Goal: Information Seeking & Learning: Learn about a topic

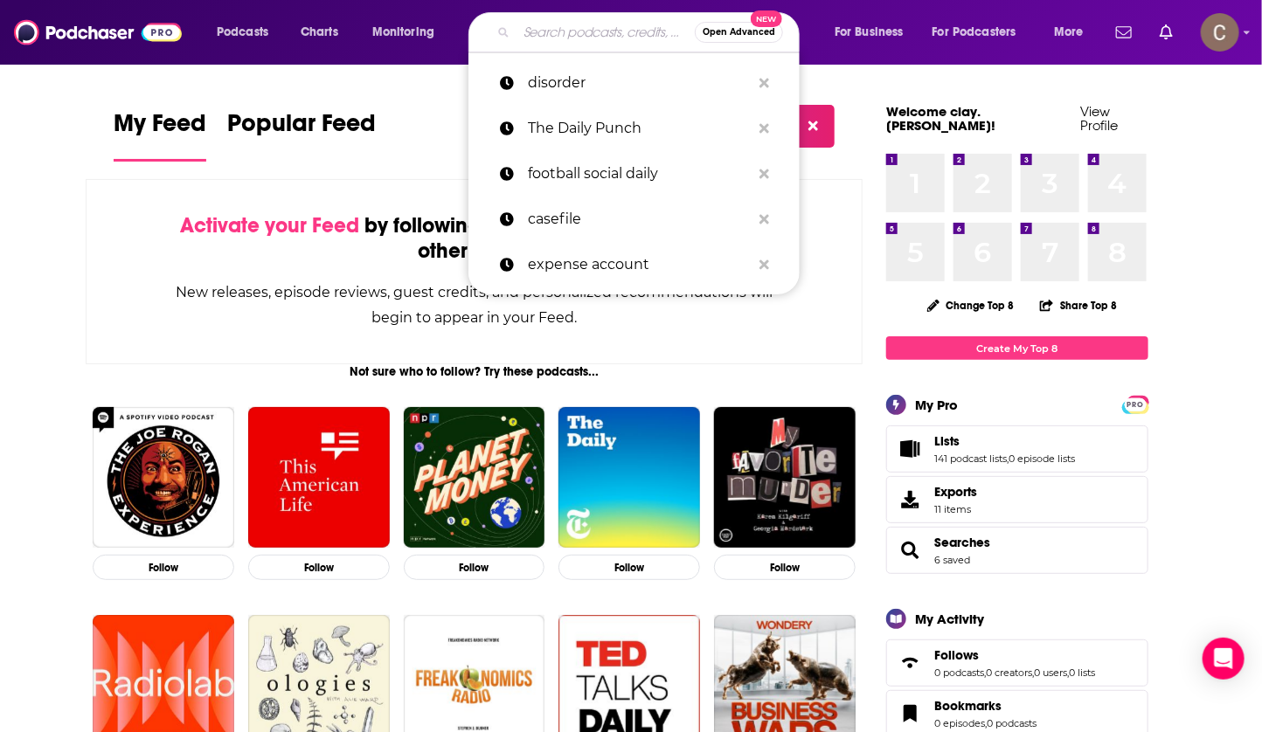
click at [564, 35] on input "Search podcasts, credits, & more..." at bounding box center [605, 32] width 178 height 28
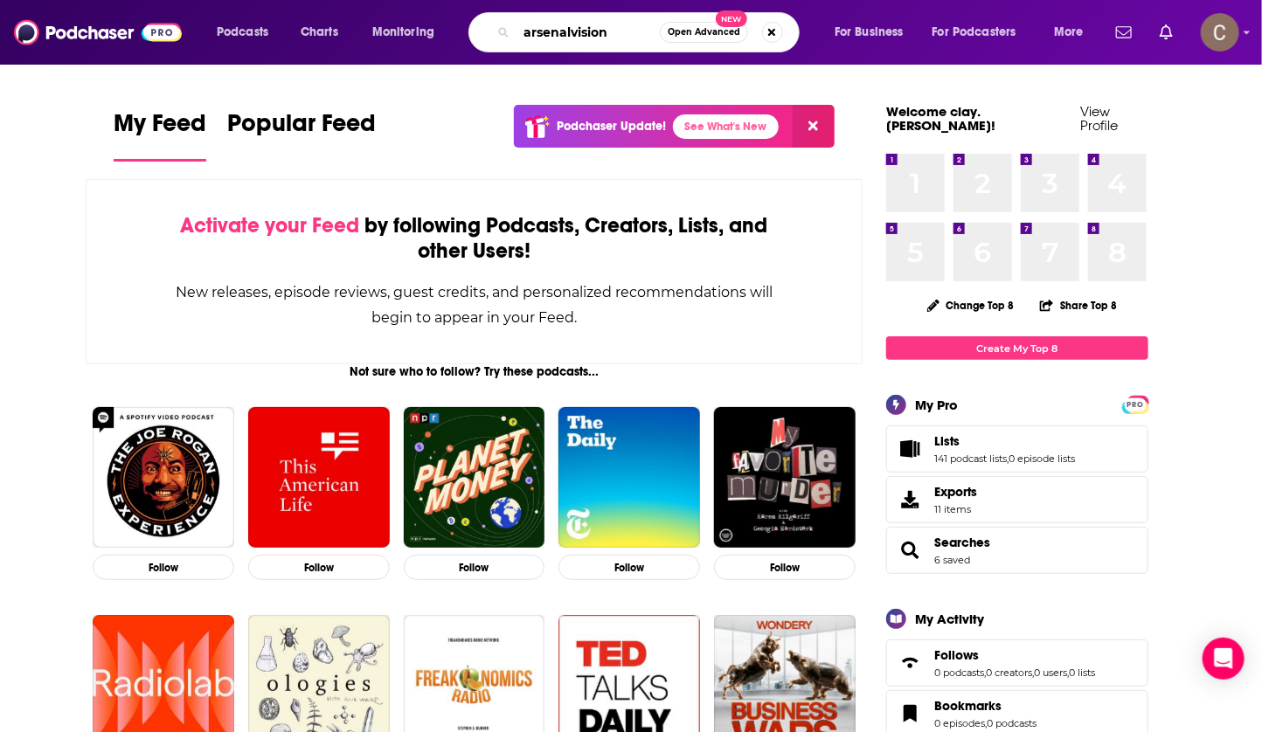
type input "arsenalvision"
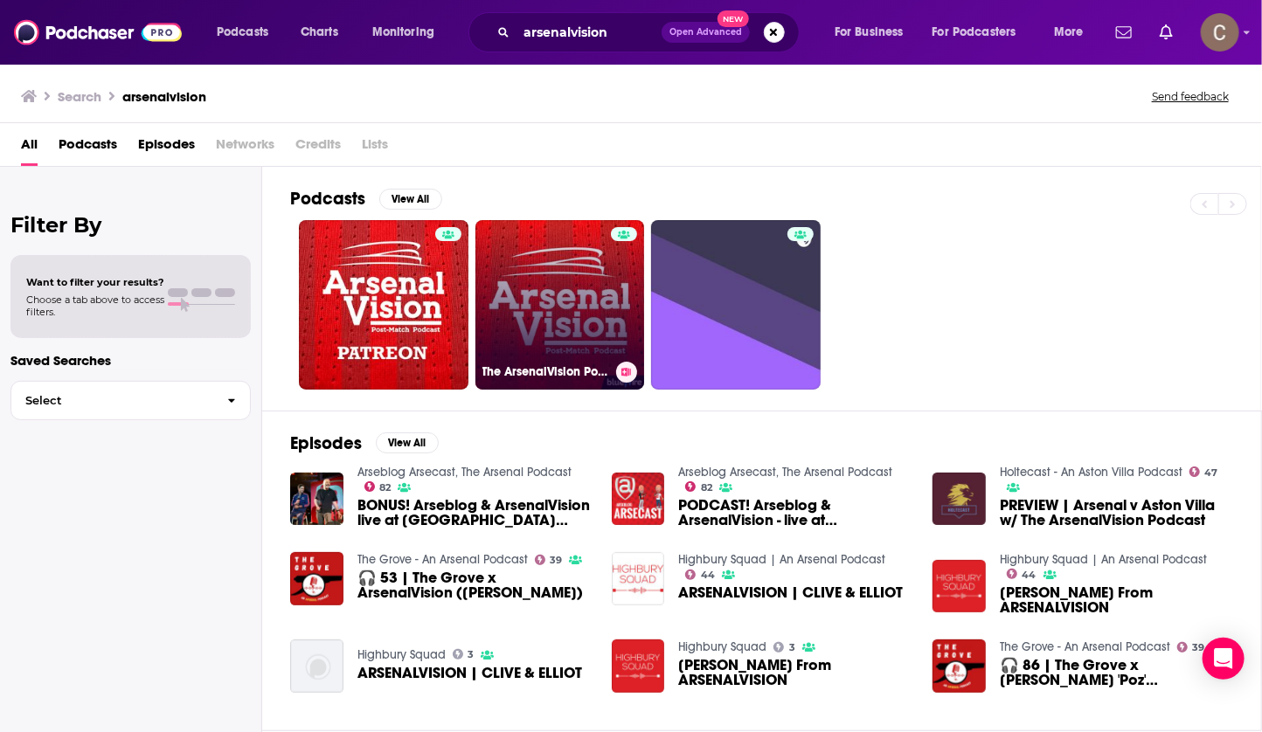
click at [568, 281] on link "The ArsenalVision Podcast - Arsenal FC" at bounding box center [560, 305] width 170 height 170
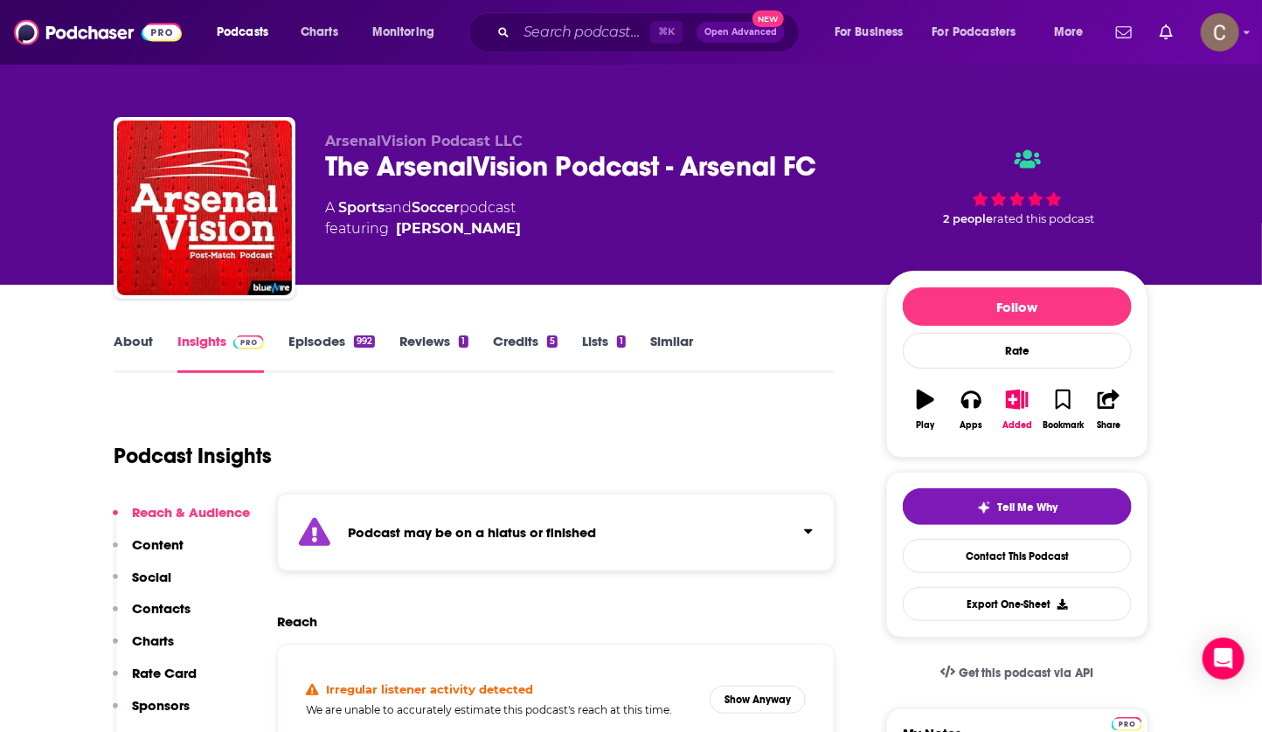
click at [689, 514] on div "Podcast may be on a hiatus or finished" at bounding box center [556, 533] width 558 height 78
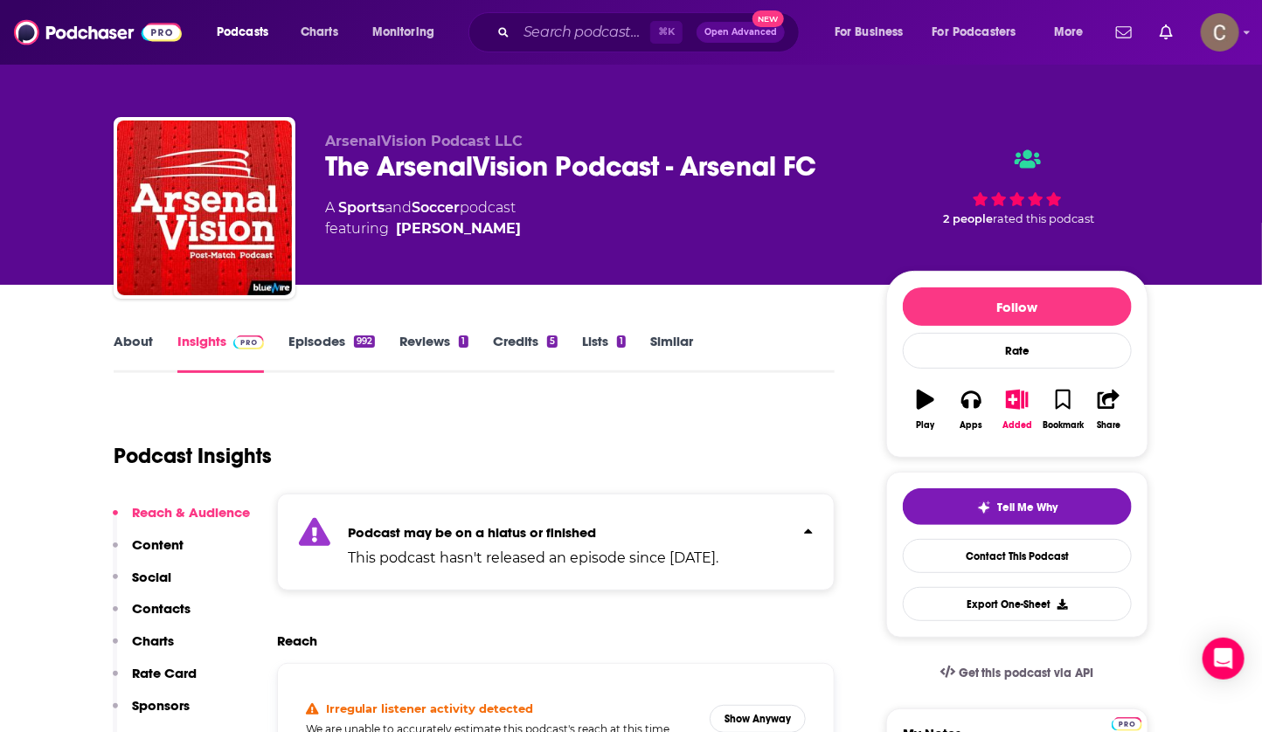
click at [689, 516] on div "Podcast may be on a hiatus or finished This podcast hasn't released an episode …" at bounding box center [533, 542] width 371 height 53
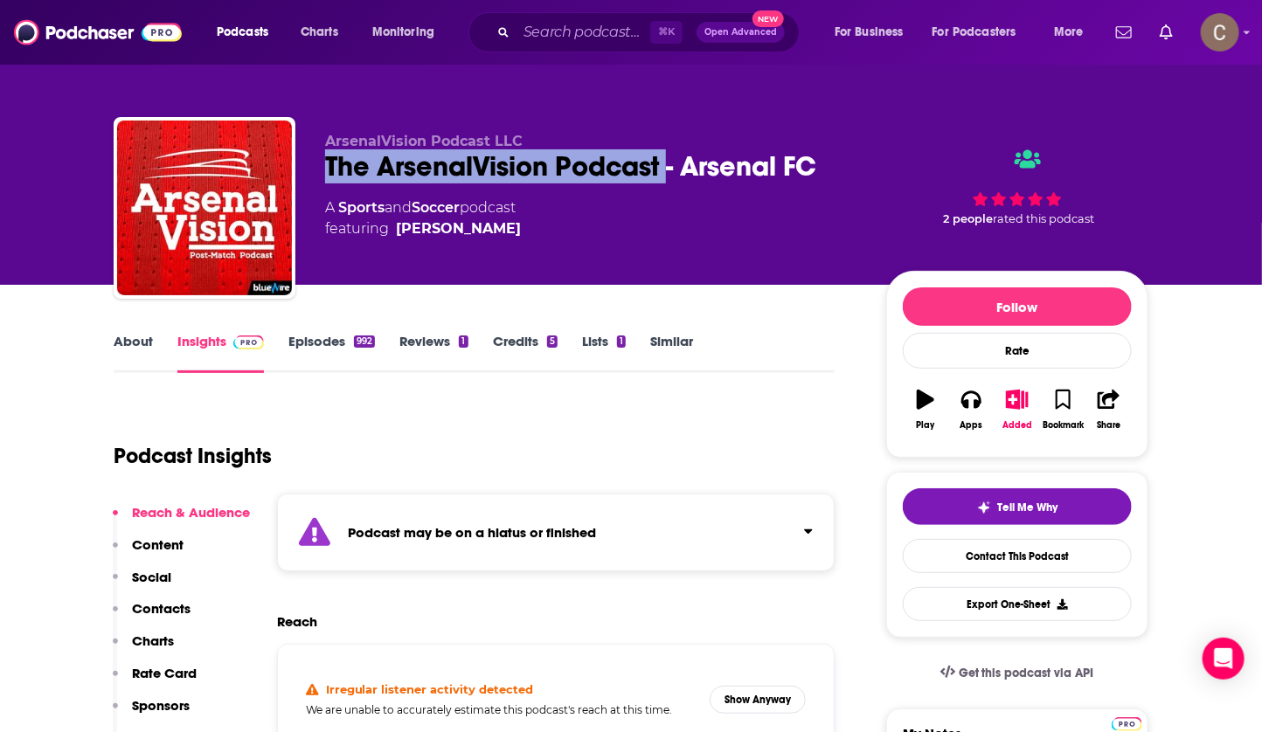
drag, startPoint x: 668, startPoint y: 175, endPoint x: 323, endPoint y: 162, distance: 345.4
click at [322, 162] on div "ArsenalVision Podcast LLC The ArsenalVision Podcast - Arsenal FC A Sports and S…" at bounding box center [631, 211] width 1035 height 189
copy h2 "The ArsenalVision Podcast"
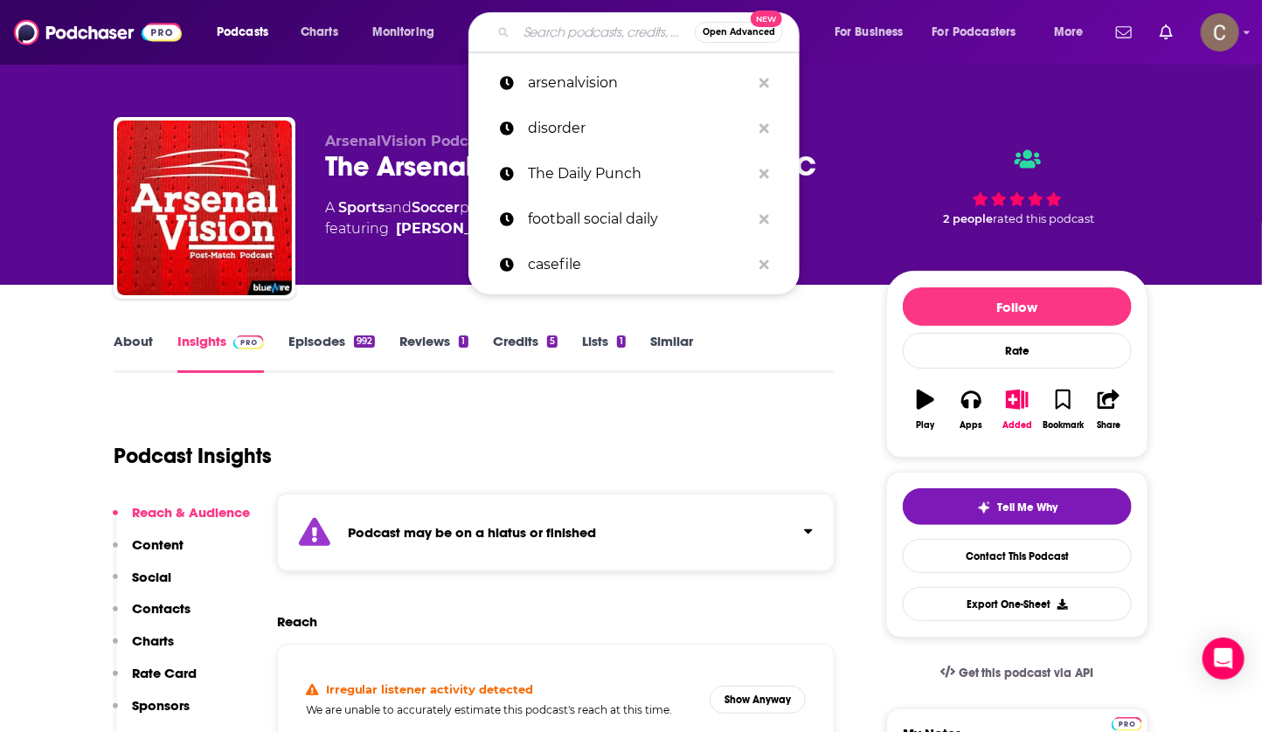
click at [543, 42] on input "Search podcasts, credits, & more..." at bounding box center [605, 32] width 178 height 28
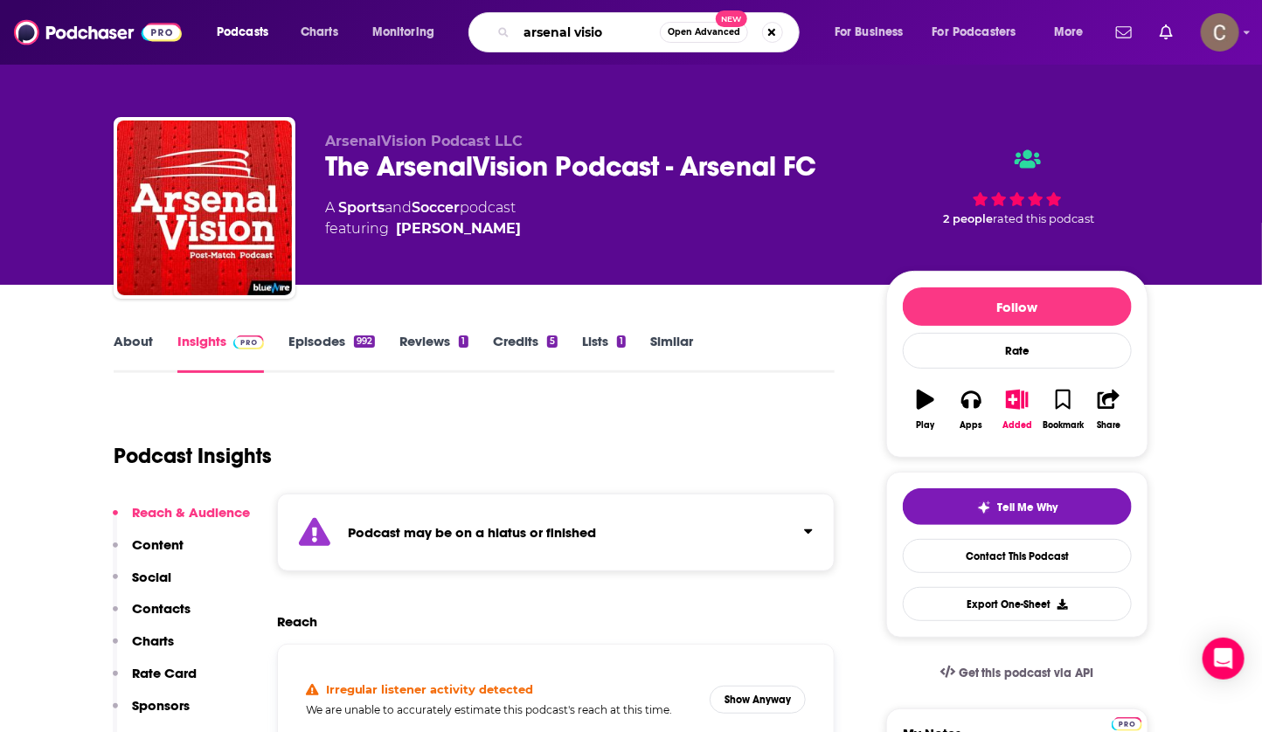
type input "arsenal vision"
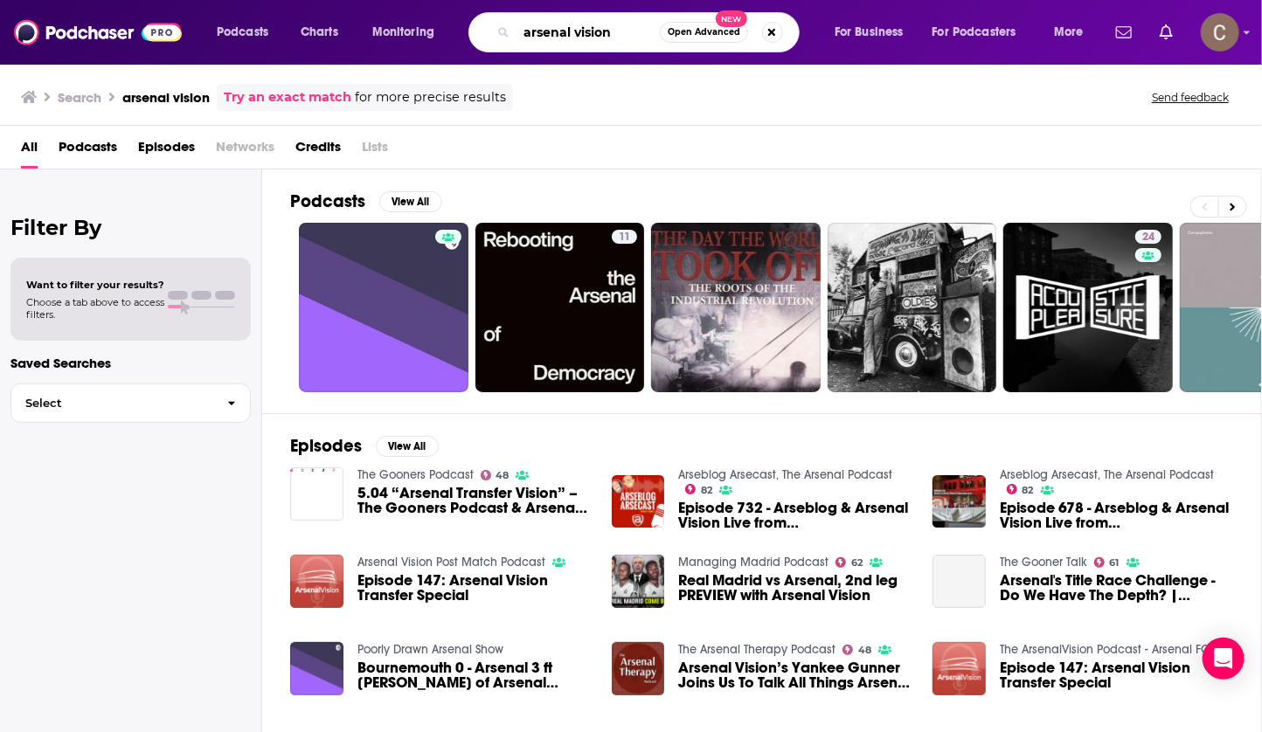
click at [591, 38] on input "arsenal vision" at bounding box center [587, 32] width 143 height 28
click at [591, 35] on input "arsenal vision" at bounding box center [587, 32] width 143 height 28
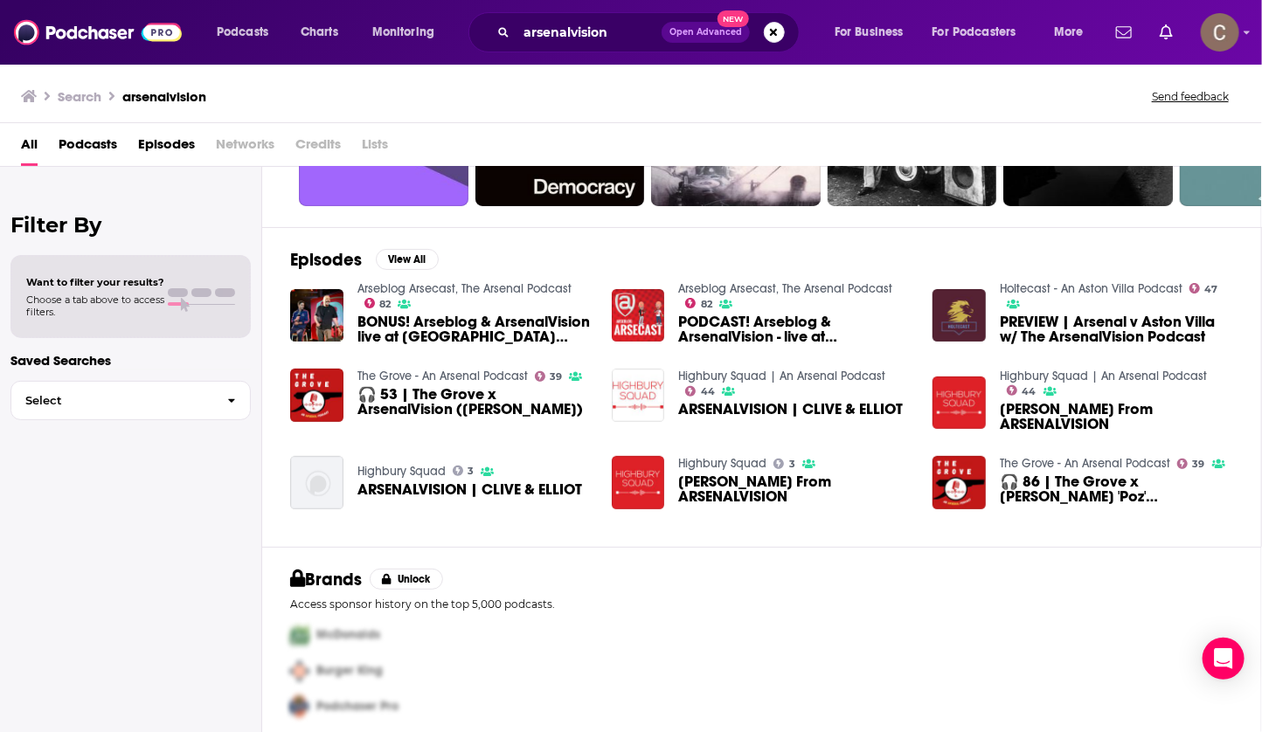
scroll to position [194, 0]
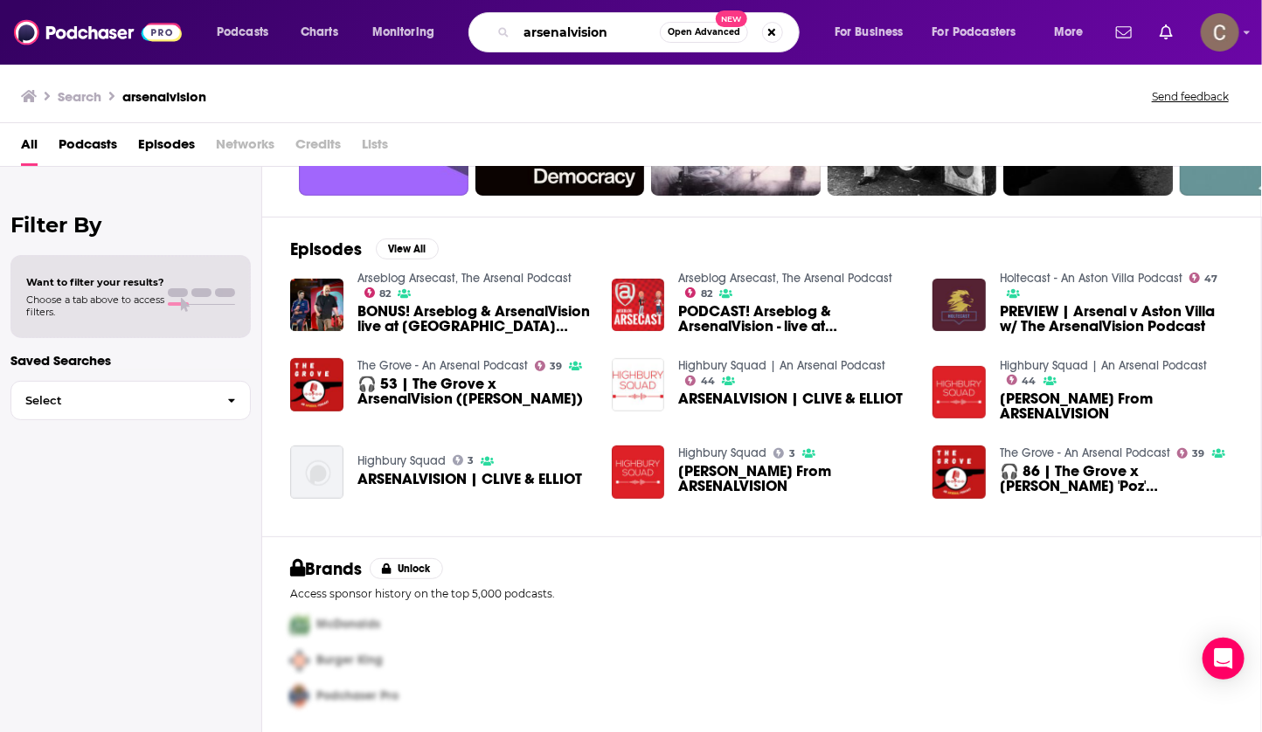
click at [594, 20] on input "arsenalvision" at bounding box center [587, 32] width 143 height 28
click at [611, 38] on input "arsenalvision" at bounding box center [587, 32] width 143 height 28
click at [544, 40] on input "arsenalvision" at bounding box center [587, 32] width 143 height 28
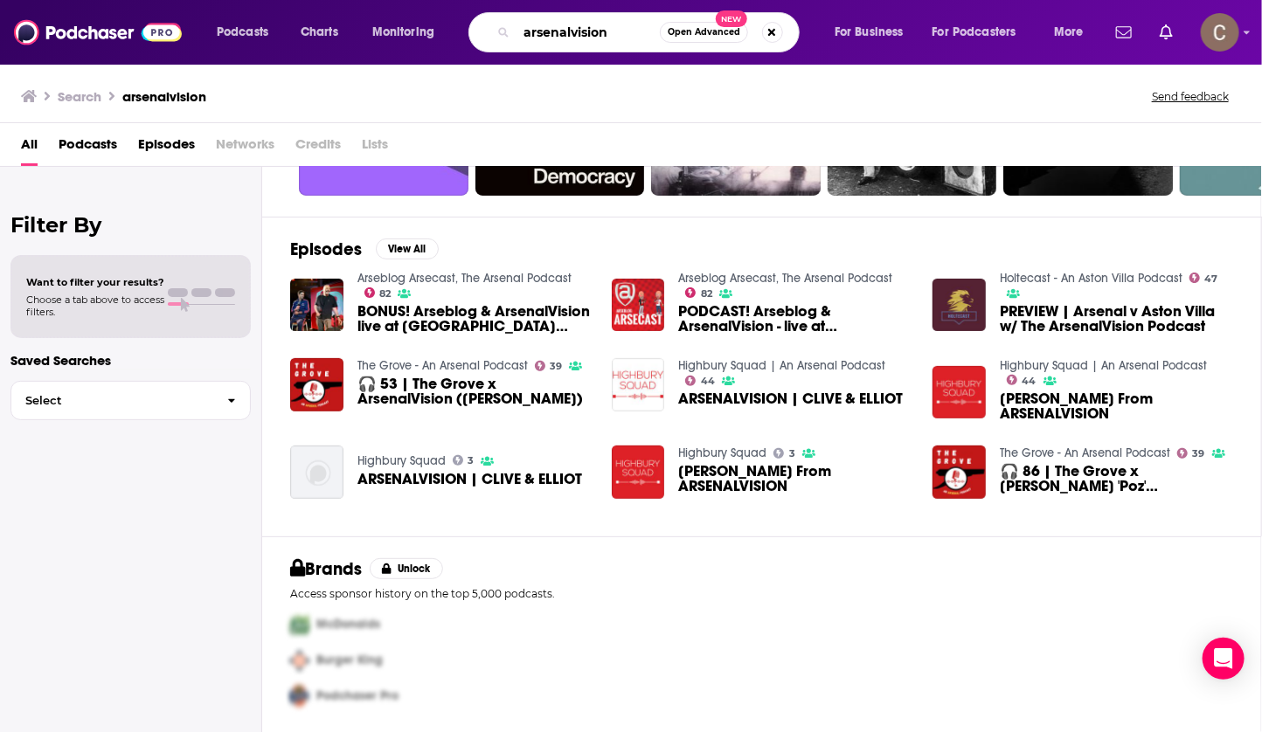
paste input "[PERSON_NAME]"
type input "[PERSON_NAME]"
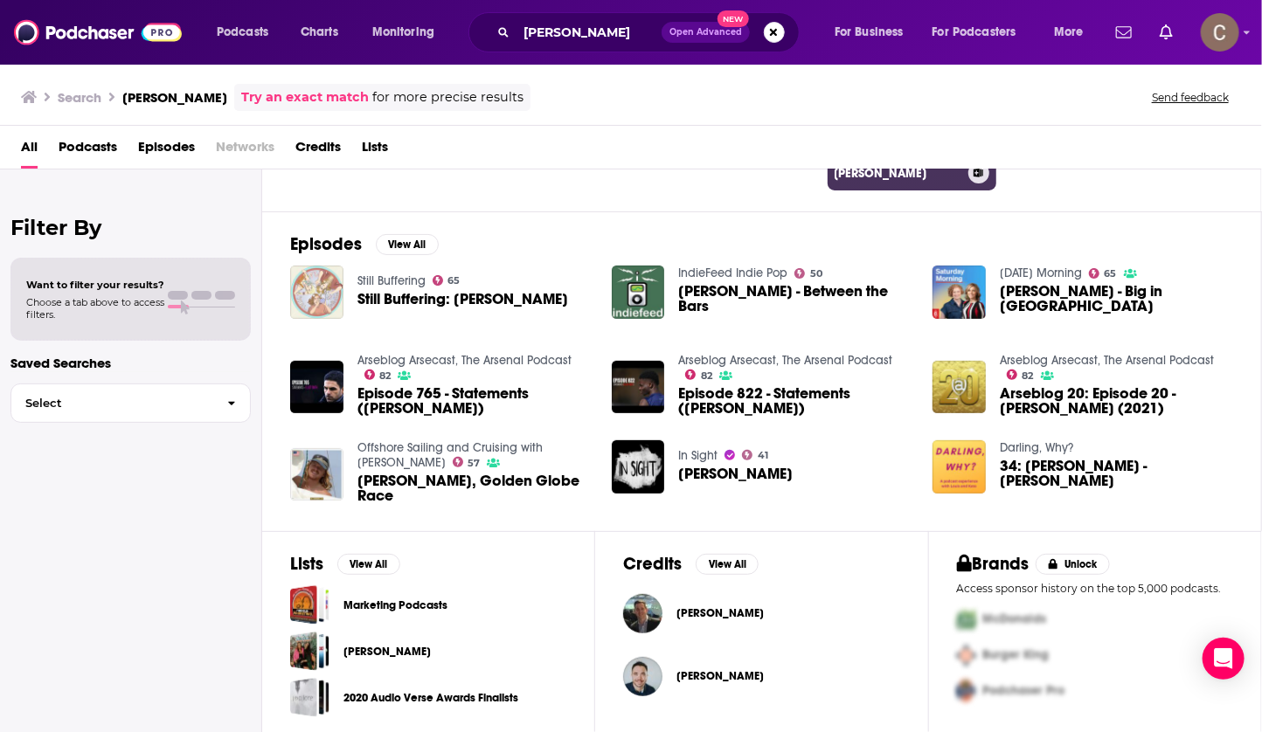
scroll to position [202, 0]
click at [719, 607] on span "[PERSON_NAME]" at bounding box center [719, 613] width 87 height 14
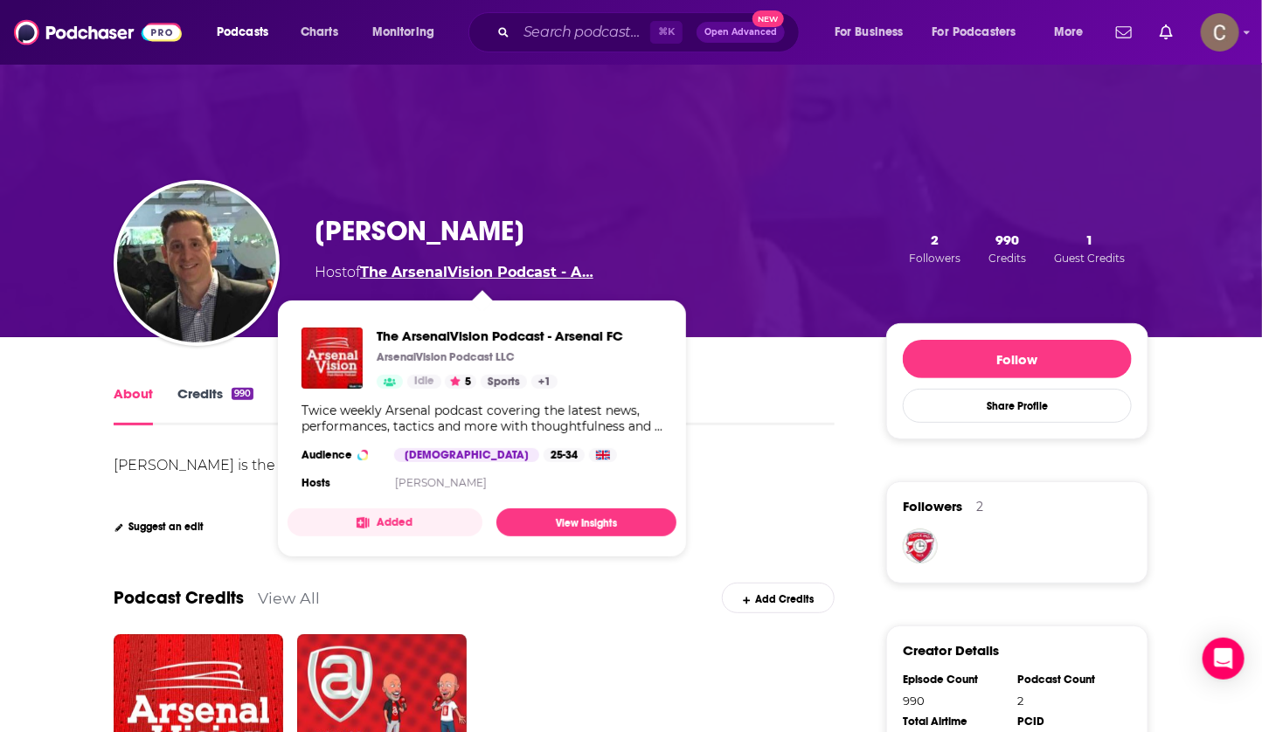
click at [453, 274] on link "The ArsenalVision Podcast - A…" at bounding box center [476, 272] width 233 height 17
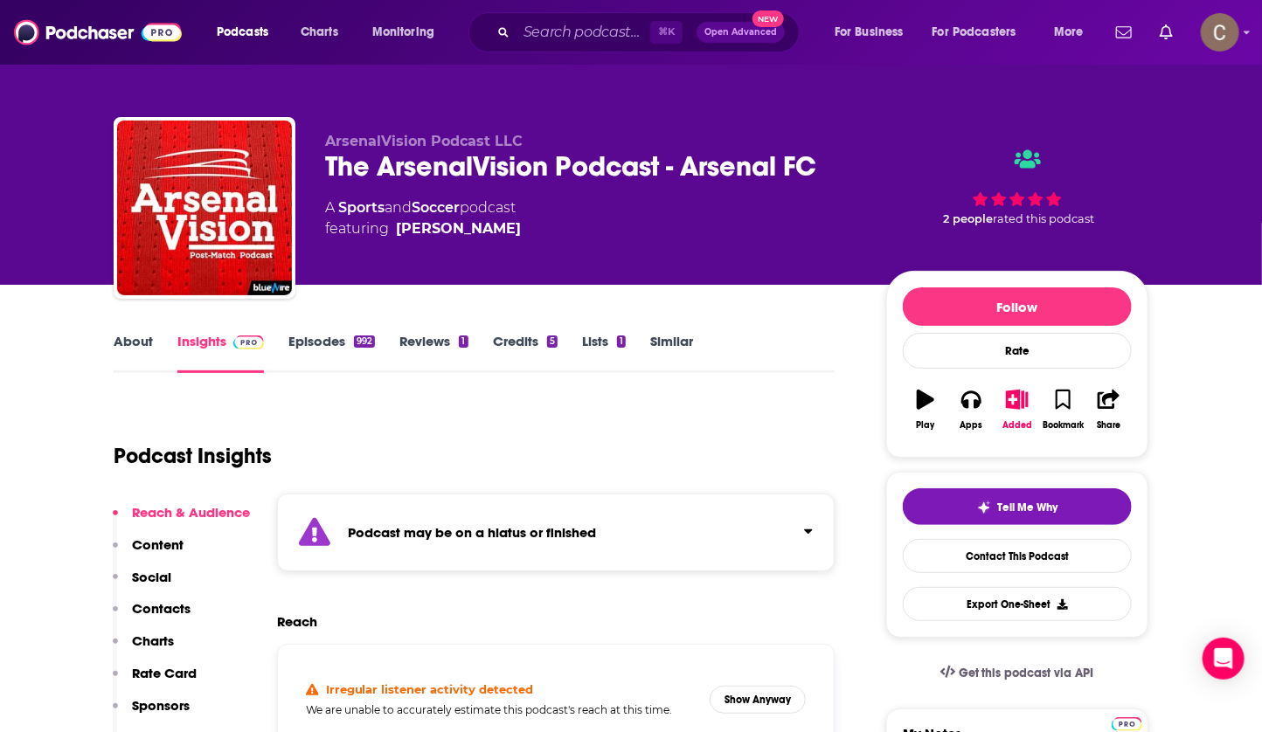
click at [653, 553] on div "Podcast may be on a hiatus or finished" at bounding box center [556, 533] width 558 height 78
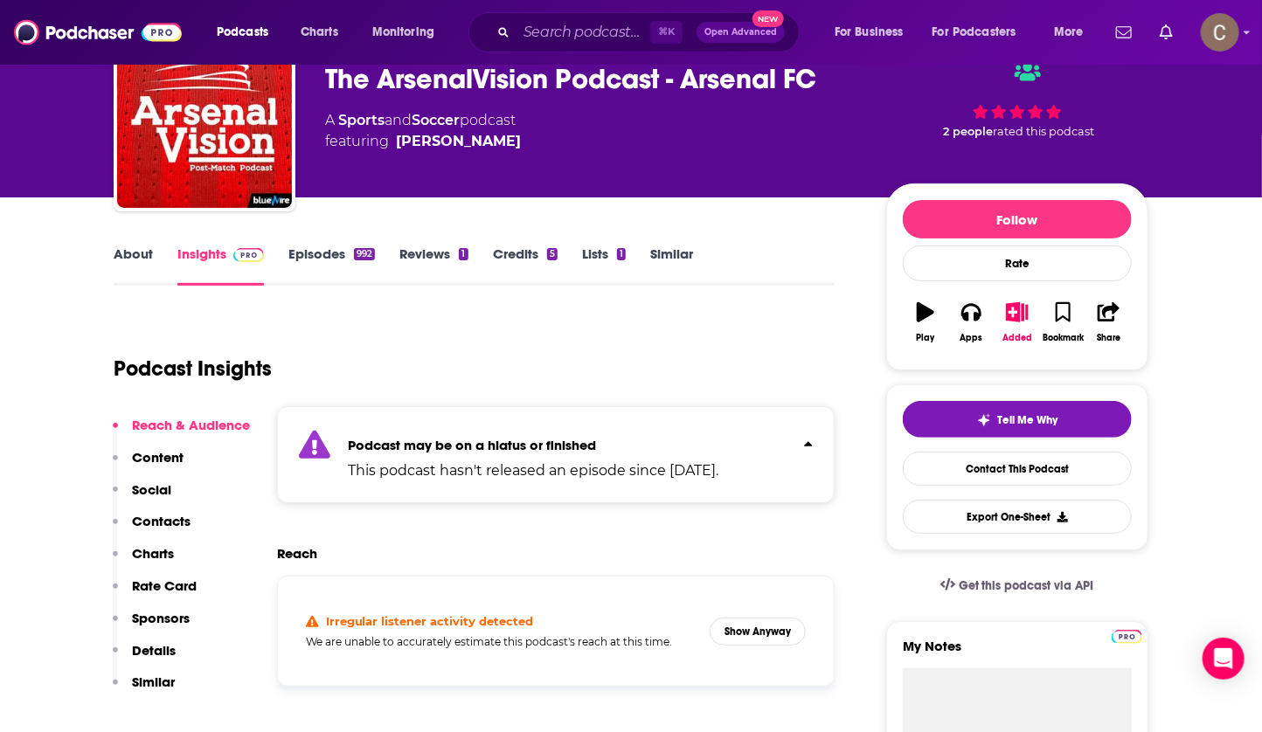
scroll to position [98, 0]
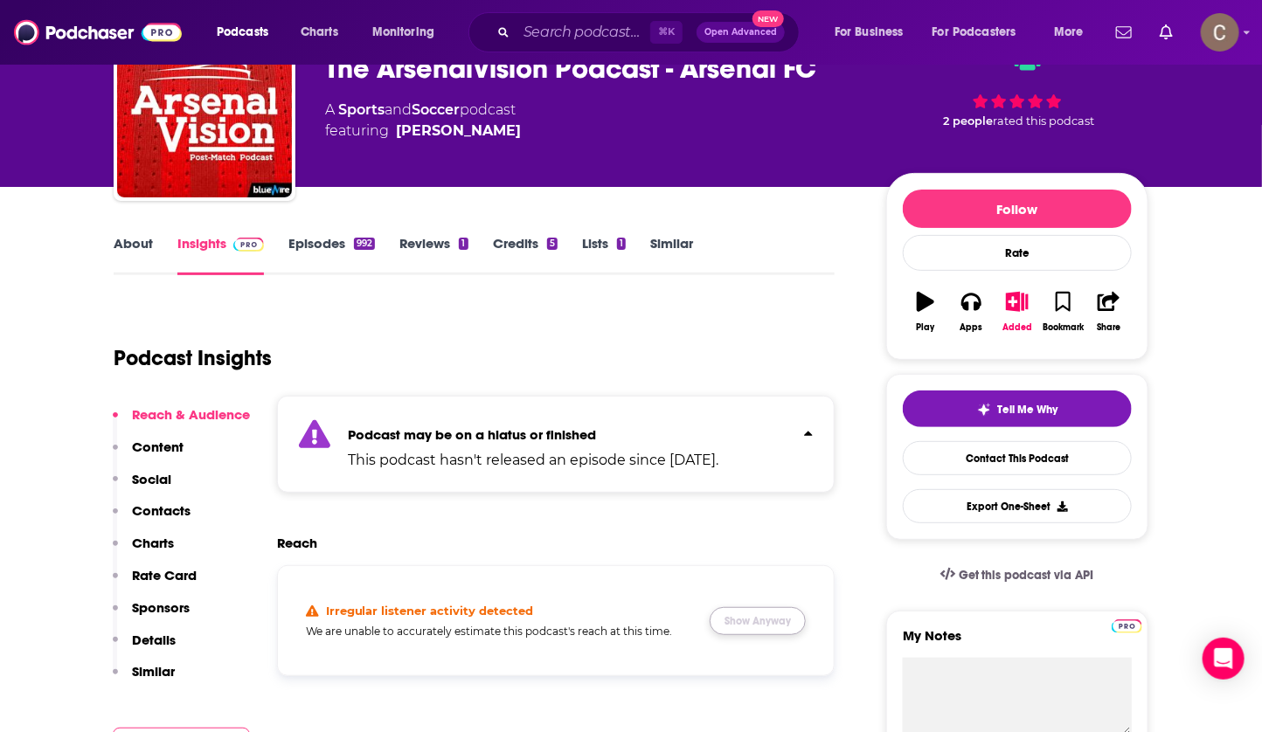
click at [770, 620] on button "Show Anyway" at bounding box center [758, 621] width 96 height 28
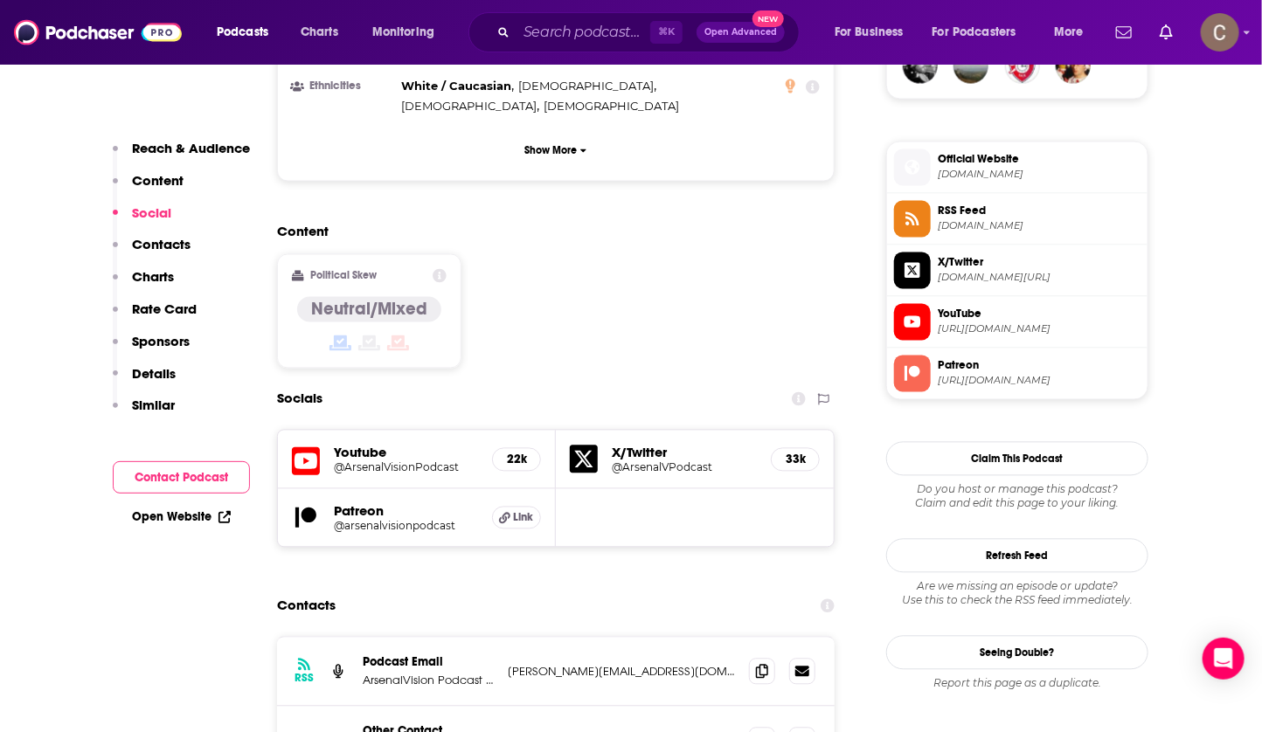
scroll to position [1343, 0]
click at [373, 518] on h5 "@arsenalvisionpodcast" at bounding box center [406, 524] width 144 height 13
